Goal: Navigation & Orientation: Find specific page/section

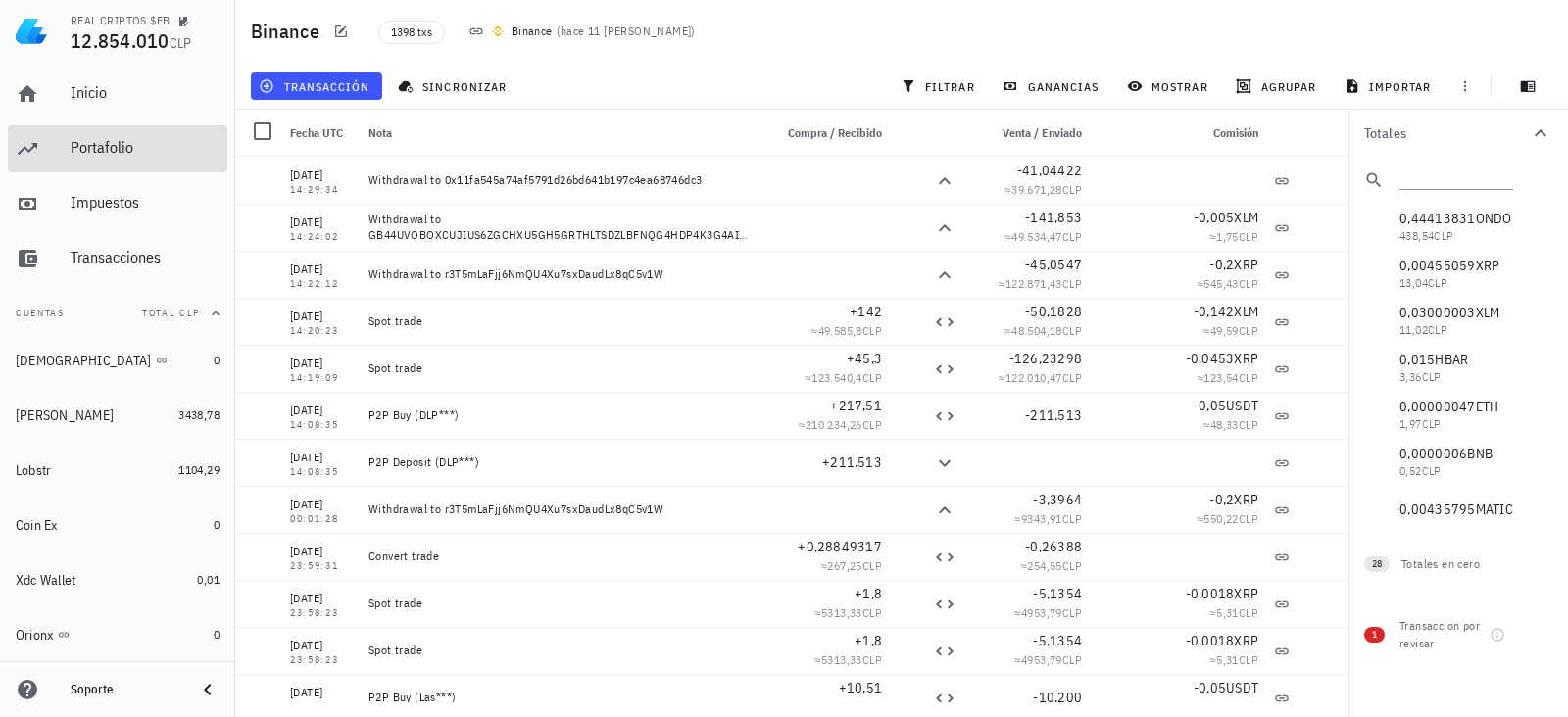
click at [130, 138] on div "Portafolio" at bounding box center [145, 147] width 149 height 19
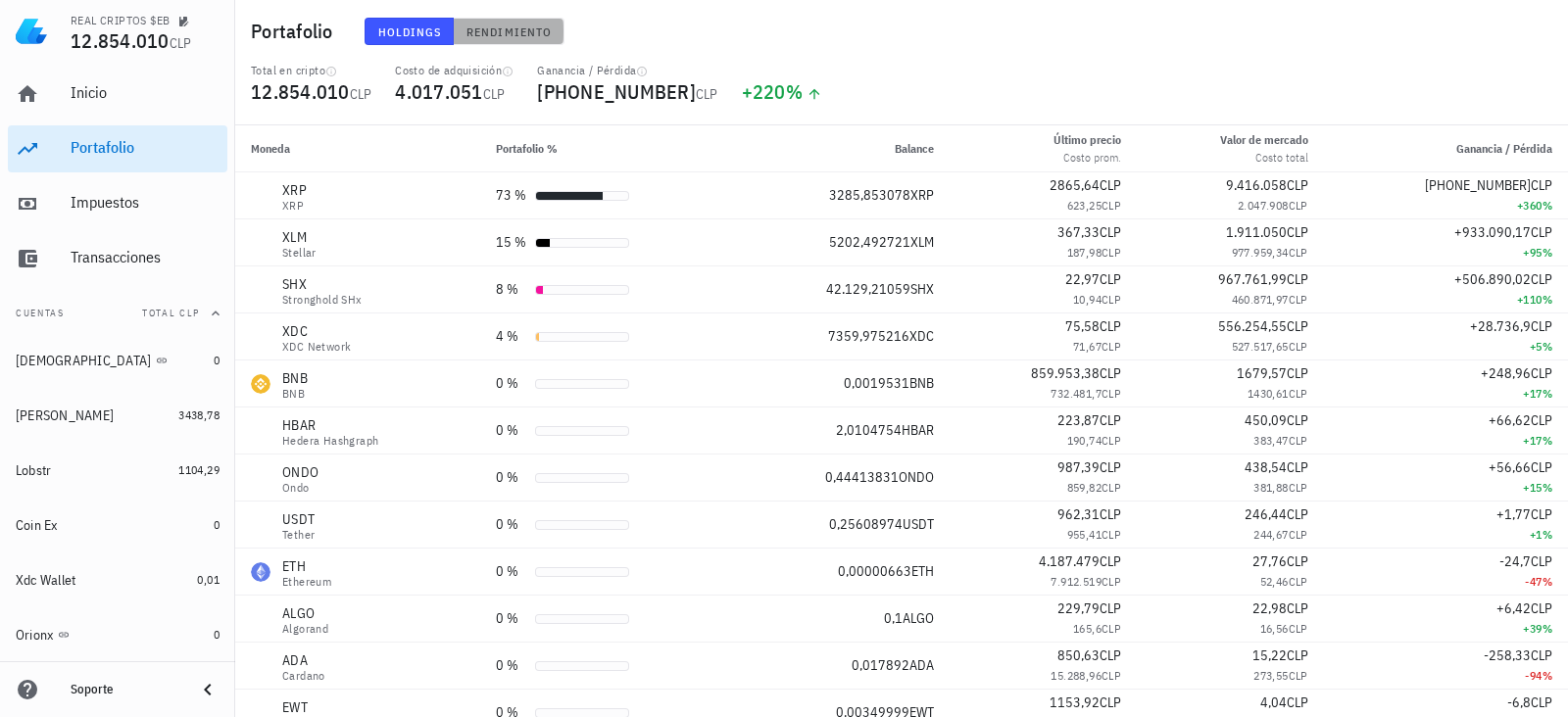
click at [472, 20] on button "Rendimiento" at bounding box center [509, 32] width 111 height 28
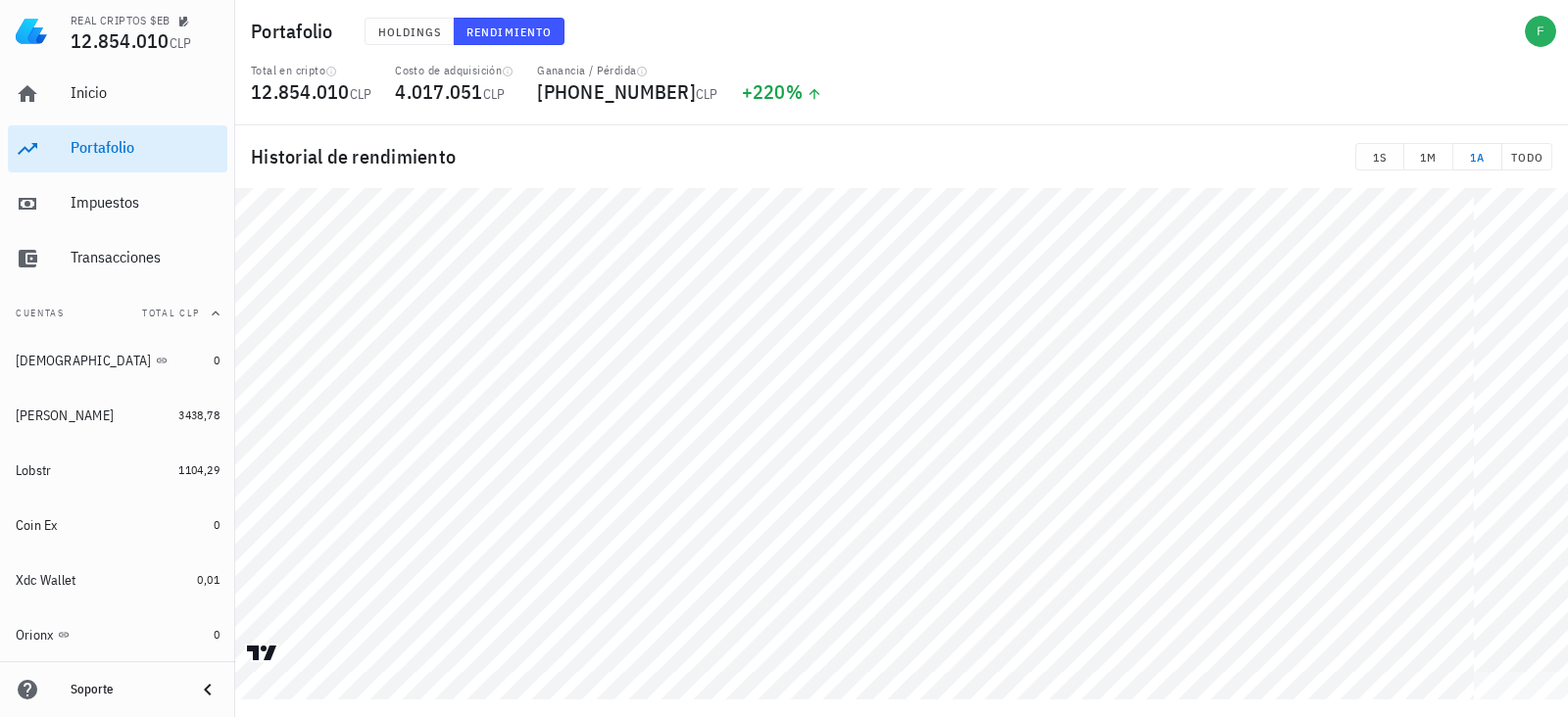
click at [372, 45] on div "Holdings Rendimiento" at bounding box center [702, 31] width 700 height 51
click at [378, 36] on span "Holdings" at bounding box center [409, 32] width 65 height 15
